Goal: Find specific page/section

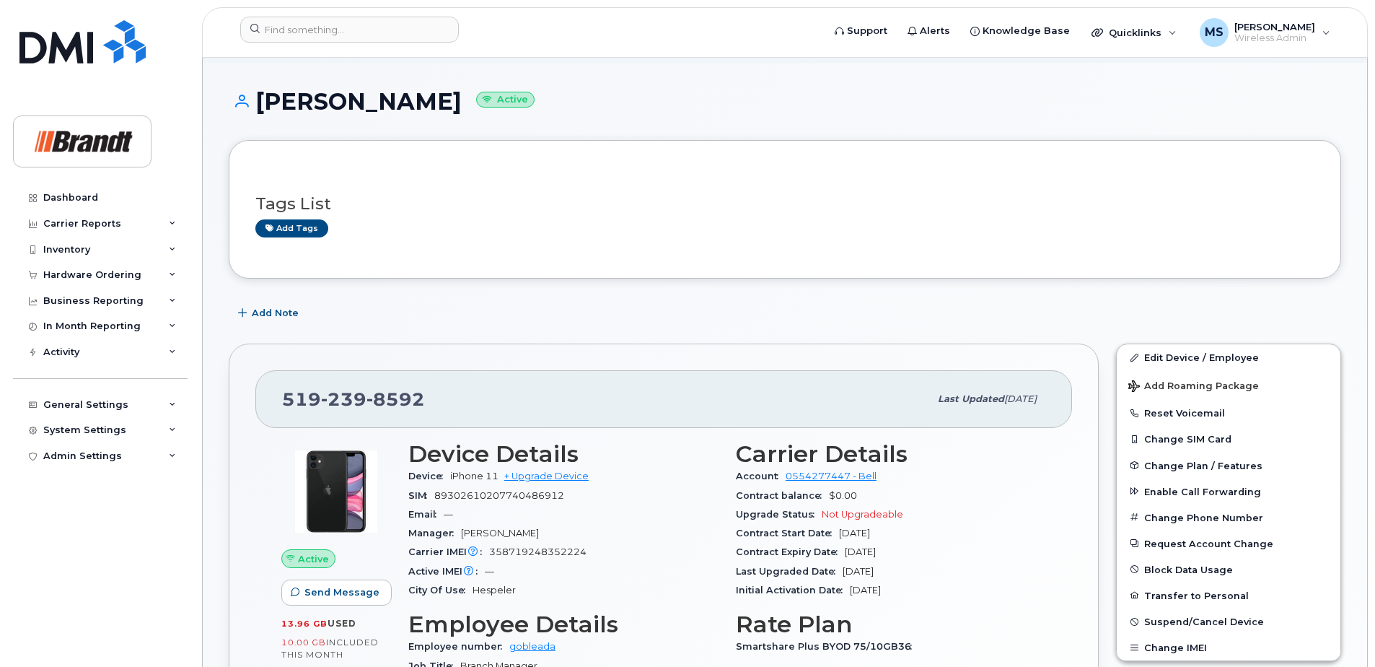
scroll to position [144, 0]
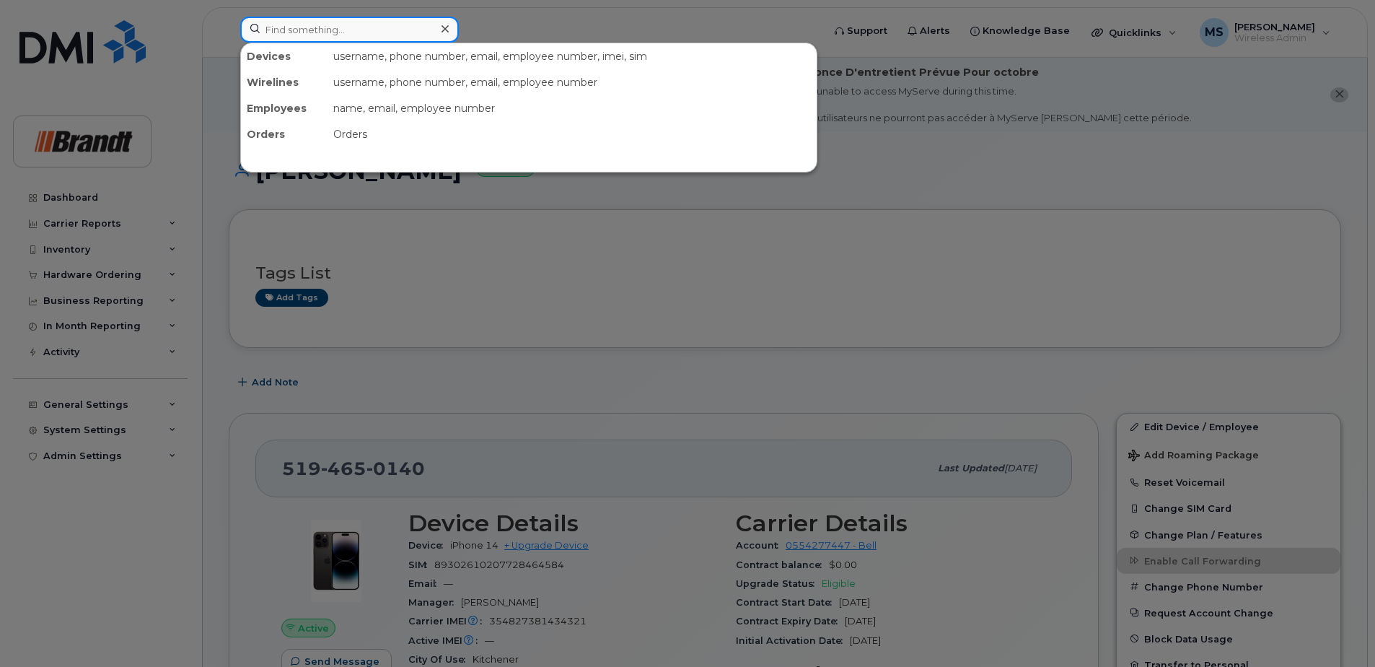
paste input "7096878564"
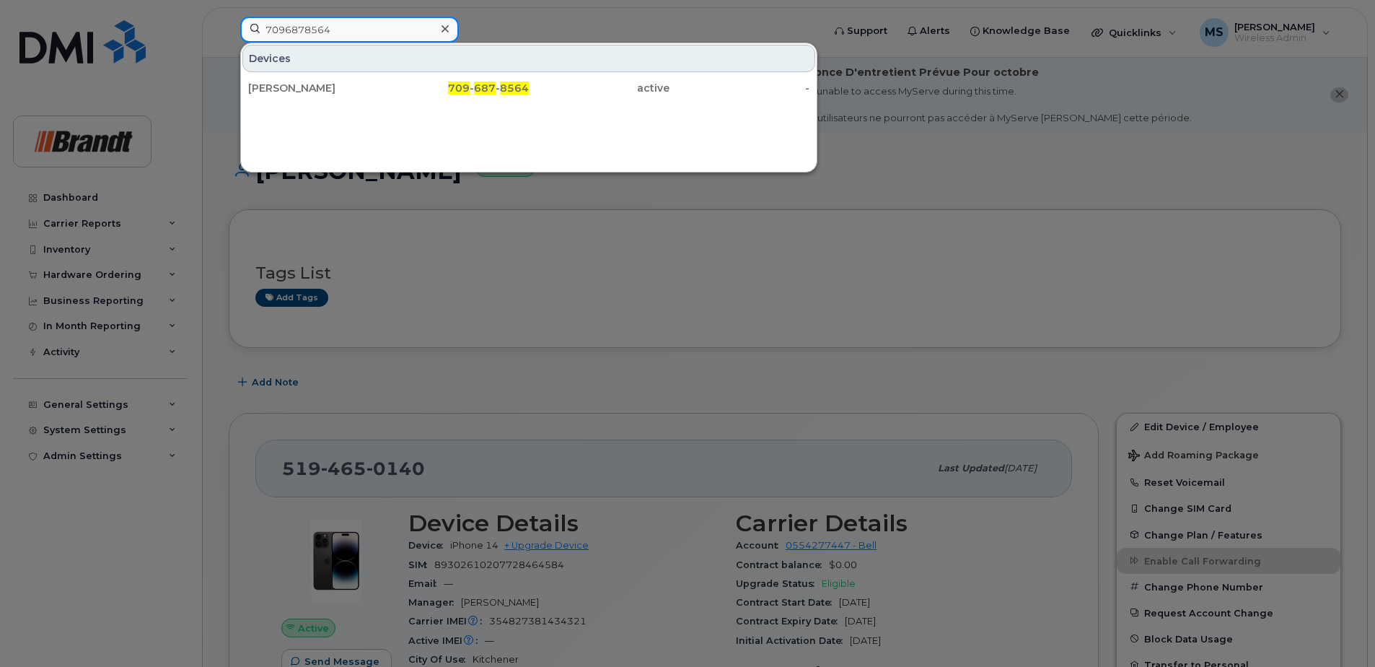
type input "7096878564"
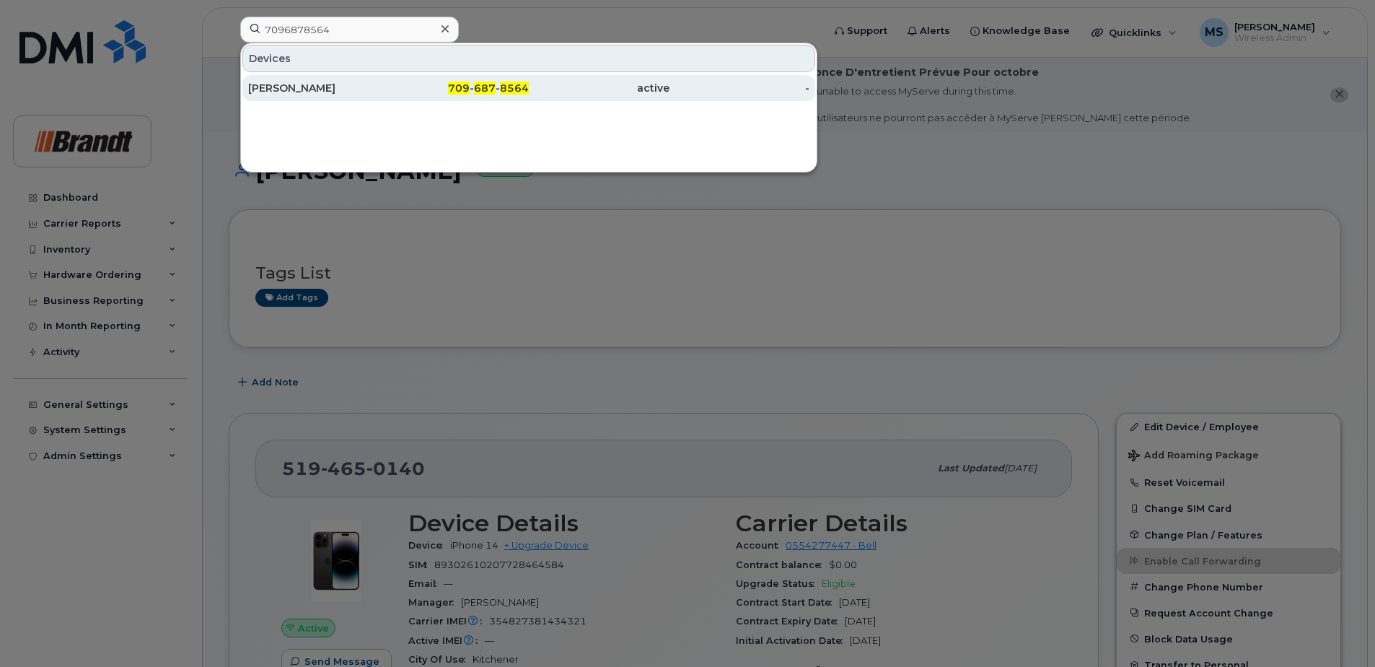
click at [400, 84] on div "709 - 687 - 8564" at bounding box center [459, 88] width 141 height 14
